Goal: Task Accomplishment & Management: Manage account settings

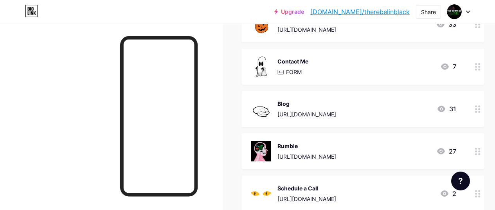
scroll to position [302, 0]
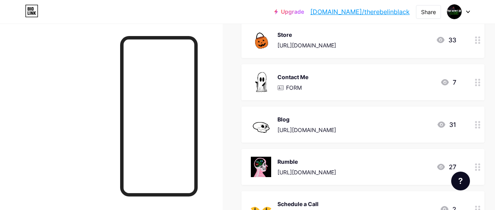
click at [480, 81] on icon at bounding box center [477, 82] width 5 height 7
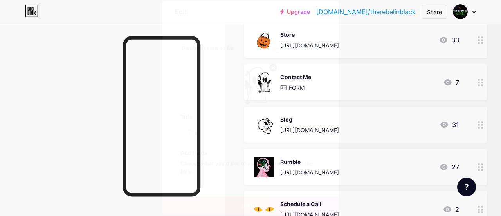
type input "Contact Me"
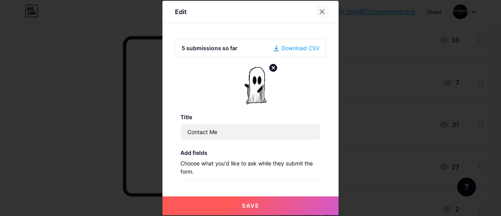
click at [317, 5] on div at bounding box center [322, 12] width 14 height 14
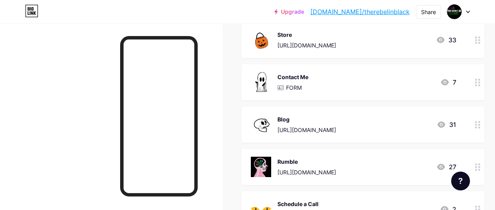
click at [484, 126] on div at bounding box center [477, 124] width 13 height 36
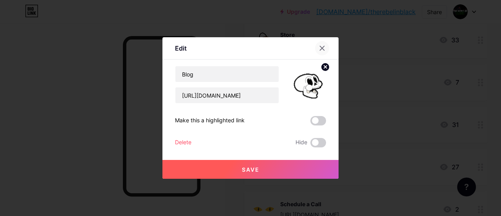
click at [315, 45] on div at bounding box center [322, 48] width 14 height 14
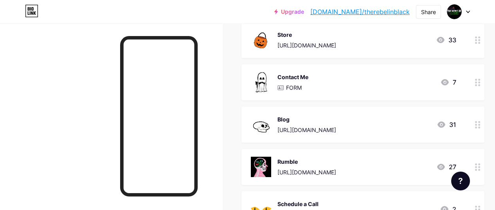
click at [329, 77] on div "Contact Me FORM 7" at bounding box center [353, 82] width 205 height 20
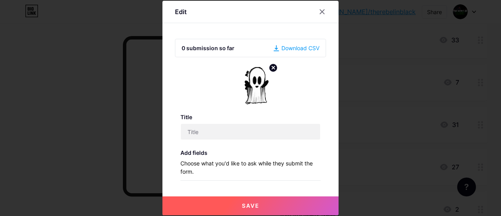
type input "Contact Me"
click at [292, 44] on div "Download CSV" at bounding box center [296, 48] width 46 height 8
click at [322, 9] on icon at bounding box center [322, 12] width 6 height 6
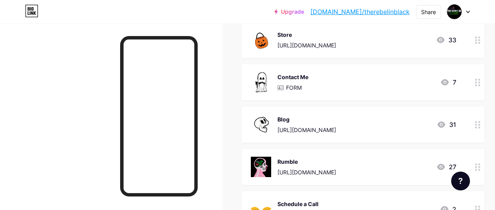
click at [326, 84] on div "Contact Me FORM 7" at bounding box center [353, 82] width 205 height 20
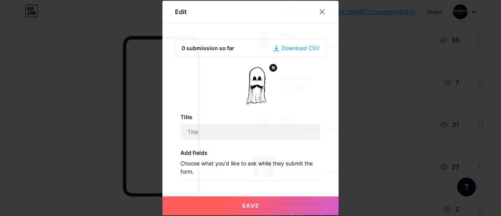
type input "Contact Me"
click at [273, 47] on icon at bounding box center [275, 48] width 5 height 6
click at [319, 9] on icon at bounding box center [322, 12] width 6 height 6
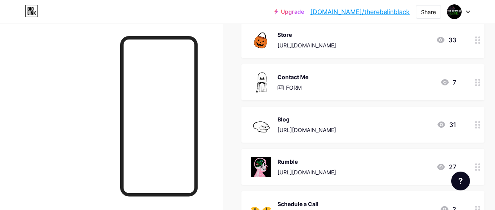
click at [484, 85] on div at bounding box center [477, 82] width 13 height 36
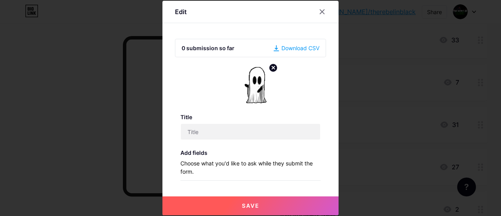
type input "Contact Me"
click at [324, 10] on div at bounding box center [322, 12] width 14 height 14
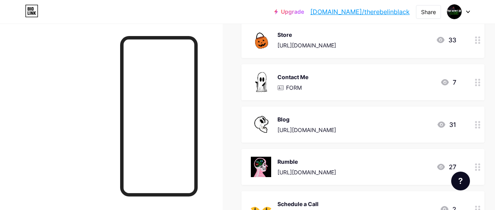
click at [449, 77] on icon at bounding box center [444, 81] width 9 height 9
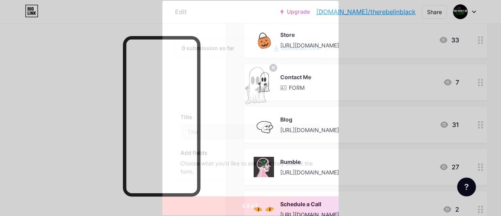
type input "Contact Me"
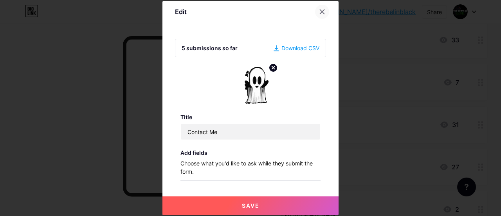
click at [320, 10] on icon at bounding box center [322, 12] width 4 height 4
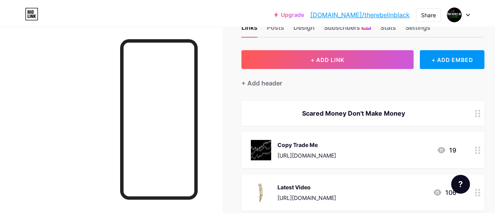
scroll to position [0, 0]
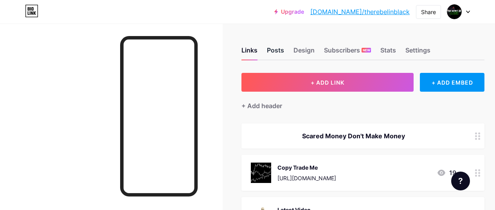
click at [284, 57] on div "Posts" at bounding box center [275, 52] width 17 height 14
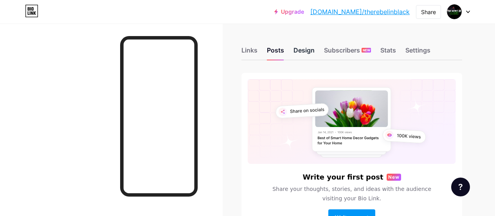
click at [308, 49] on div "Design" at bounding box center [303, 52] width 21 height 14
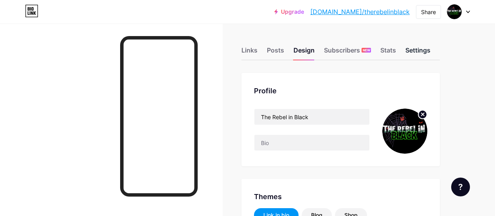
click at [424, 51] on div "Settings" at bounding box center [417, 52] width 25 height 14
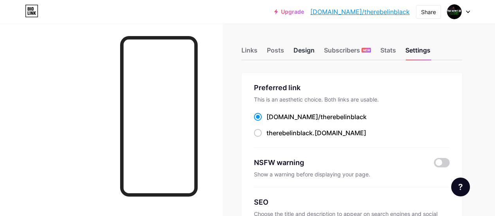
click at [311, 49] on div "Design" at bounding box center [303, 52] width 21 height 14
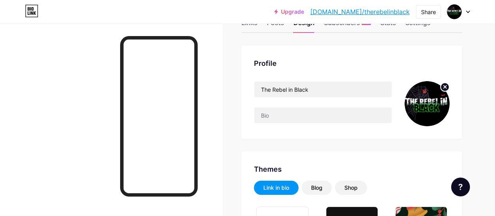
scroll to position [25, 0]
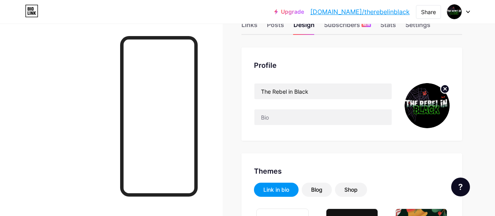
click at [248, 34] on div "Links" at bounding box center [249, 27] width 16 height 14
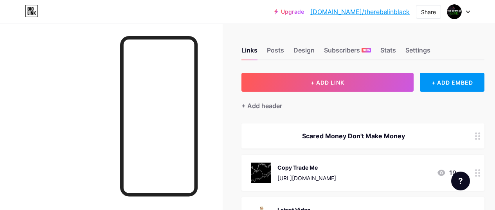
click at [477, 172] on circle at bounding box center [476, 173] width 2 height 2
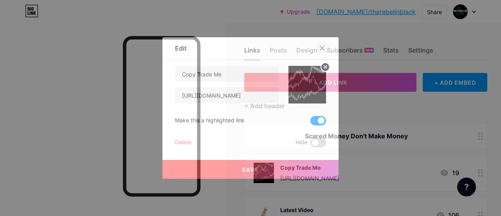
click at [315, 48] on div at bounding box center [322, 48] width 14 height 14
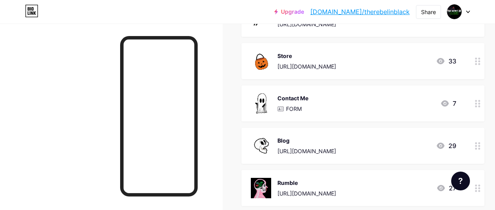
scroll to position [280, 0]
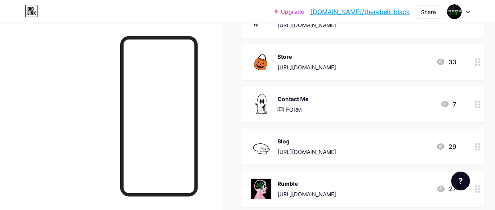
click at [482, 107] on div at bounding box center [477, 104] width 13 height 36
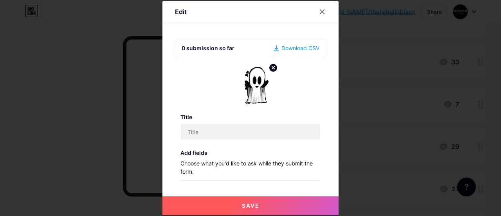
type input "Contact Me"
click at [320, 10] on icon at bounding box center [322, 12] width 4 height 4
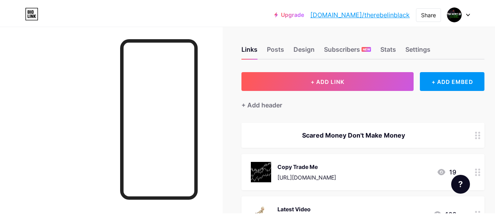
scroll to position [0, 0]
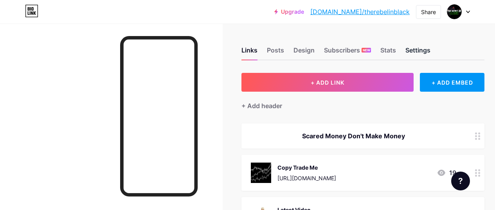
click at [424, 51] on div "Settings" at bounding box center [417, 52] width 25 height 14
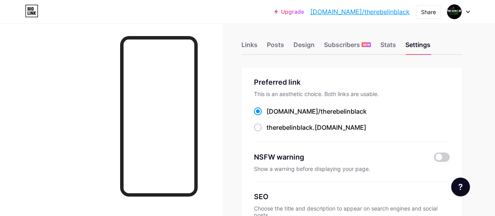
scroll to position [1, 0]
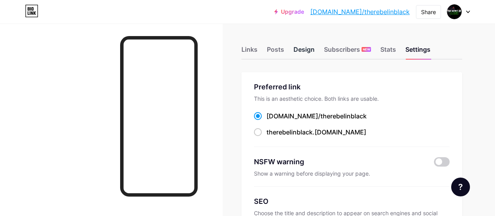
click at [312, 48] on div "Design" at bounding box center [303, 52] width 21 height 14
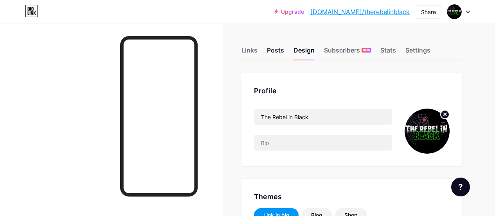
click at [279, 51] on div "Posts" at bounding box center [275, 52] width 17 height 14
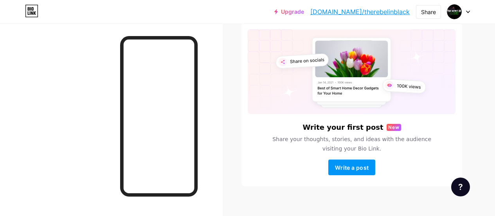
scroll to position [58, 0]
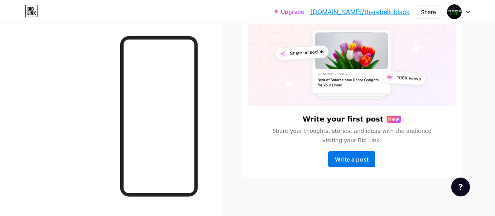
click at [357, 160] on span "Write a post" at bounding box center [352, 159] width 34 height 7
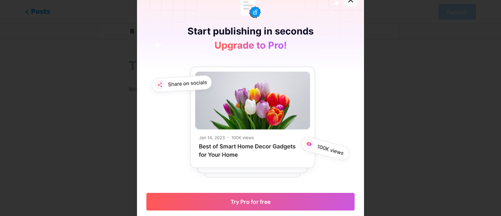
click at [347, 1] on icon at bounding box center [350, 0] width 6 height 6
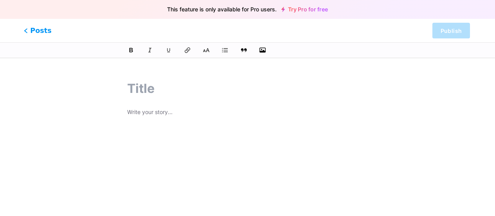
click at [35, 31] on span "Posts" at bounding box center [38, 30] width 28 height 10
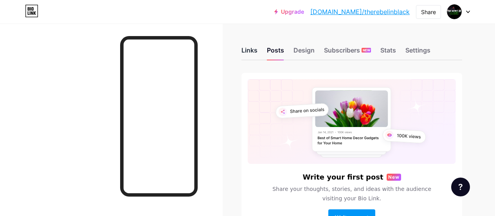
click at [257, 47] on div "Links" at bounding box center [249, 52] width 16 height 14
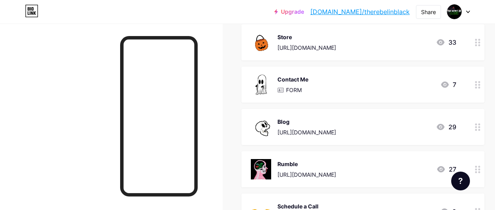
scroll to position [300, 0]
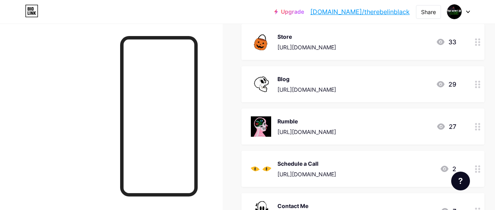
click at [355, 10] on link "[DOMAIN_NAME]/therebelinblack" at bounding box center [359, 11] width 99 height 9
click at [429, 81] on div "Blog [URL][DOMAIN_NAME] 29" at bounding box center [353, 84] width 205 height 20
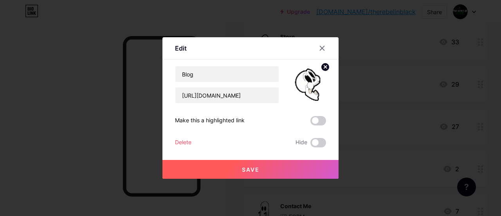
click at [429, 81] on div at bounding box center [250, 108] width 501 height 216
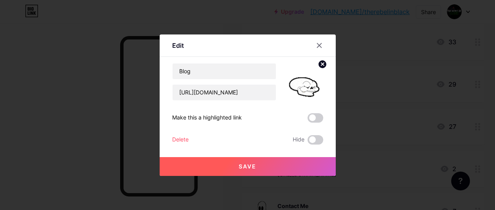
click at [429, 81] on div "Blog [URL][DOMAIN_NAME] 29" at bounding box center [353, 84] width 205 height 20
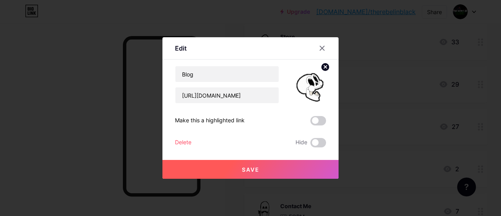
click at [429, 81] on div at bounding box center [250, 108] width 501 height 216
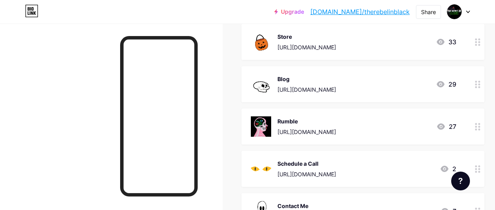
click at [429, 81] on div "Blog [URL][DOMAIN_NAME] 29" at bounding box center [353, 84] width 205 height 20
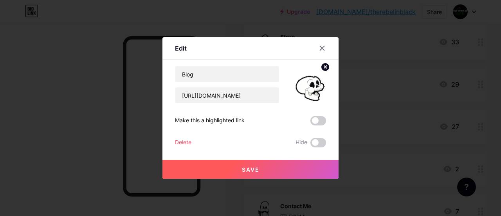
click at [452, 112] on div at bounding box center [250, 108] width 501 height 216
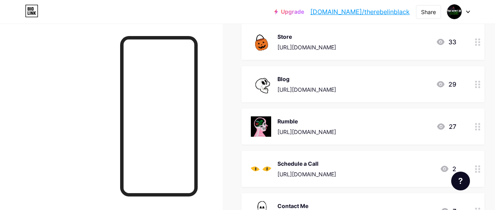
click at [382, 153] on div "Schedule a Call [URL][DOMAIN_NAME] 2" at bounding box center [362, 169] width 243 height 36
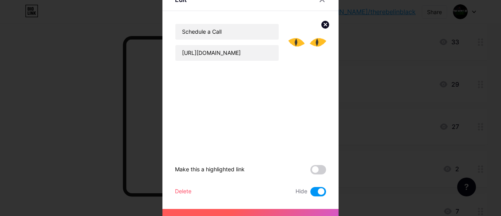
click at [382, 153] on div at bounding box center [250, 108] width 501 height 216
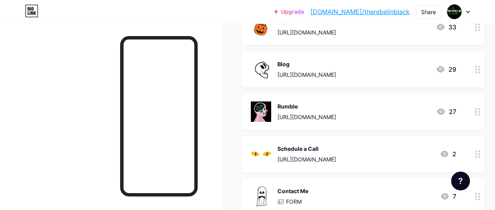
scroll to position [334, 0]
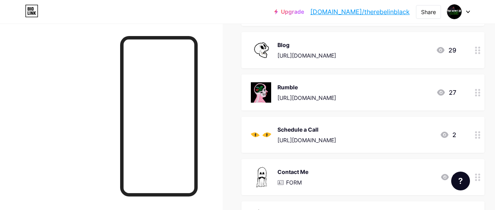
click at [408, 171] on div "Contact Me FORM 7" at bounding box center [353, 177] width 205 height 20
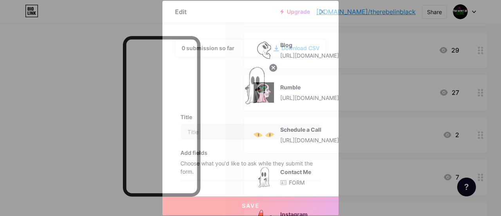
type input "Contact Me"
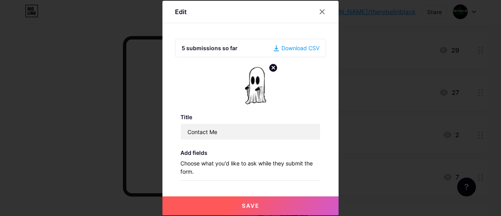
click at [226, 47] on div "5 submissions so far" at bounding box center [210, 48] width 56 height 8
click at [286, 46] on div "Download CSV" at bounding box center [296, 48] width 46 height 8
click at [272, 171] on p "Choose what you'd like to ask while they submit the form." at bounding box center [250, 169] width 140 height 21
click at [315, 14] on div at bounding box center [322, 12] width 14 height 14
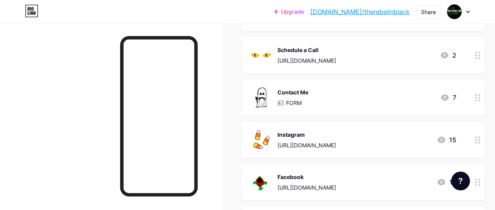
scroll to position [412, 0]
click at [446, 96] on icon at bounding box center [445, 98] width 8 height 6
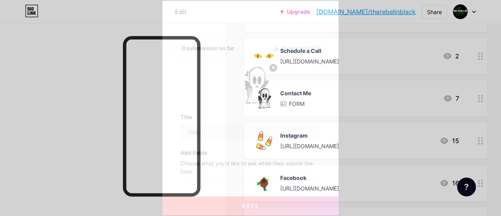
type input "Contact Me"
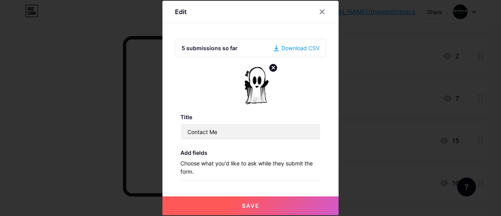
click at [446, 96] on div at bounding box center [250, 108] width 501 height 216
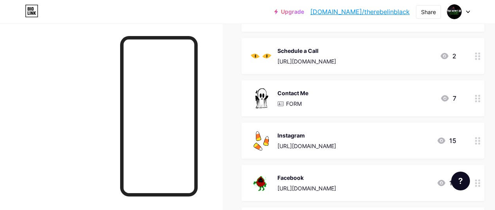
click at [480, 96] on icon at bounding box center [477, 98] width 5 height 7
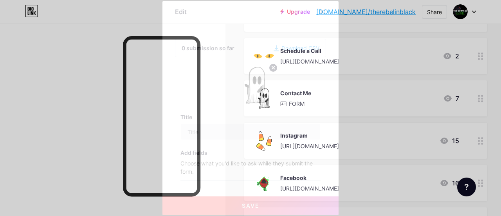
type input "Contact Me"
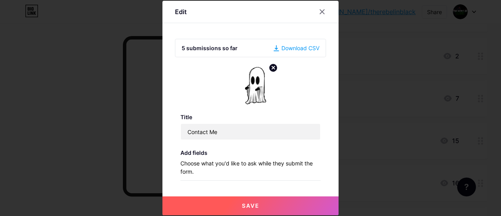
click at [482, 96] on div at bounding box center [250, 108] width 501 height 216
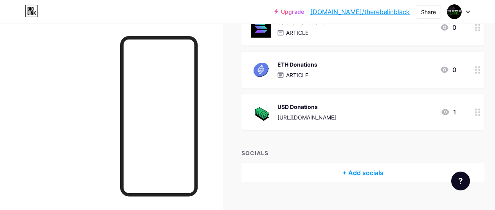
scroll to position [790, 0]
